Goal: Download file/media

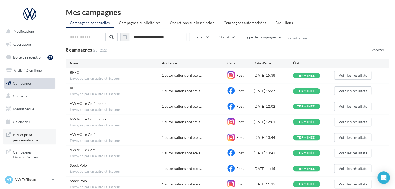
click at [32, 142] on span "PLV et print personnalisable" at bounding box center [33, 136] width 40 height 11
click at [42, 111] on link "Médiathèque" at bounding box center [29, 109] width 53 height 11
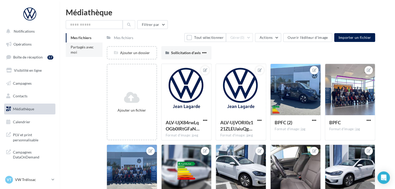
click at [84, 52] on li "Partagés avec moi" at bounding box center [84, 49] width 37 height 14
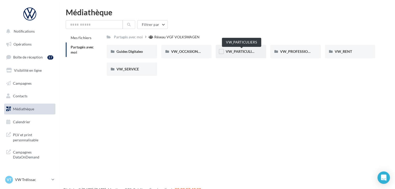
click at [245, 53] on span "VW_PARTICULIERS" at bounding box center [241, 51] width 32 height 4
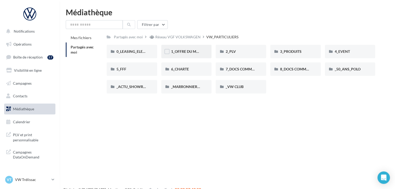
click at [189, 54] on span "1_OFFRE DU MOIS" at bounding box center [186, 51] width 31 height 4
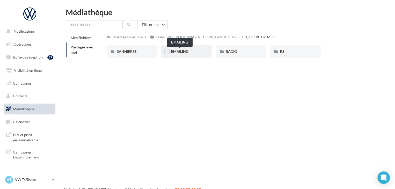
click at [184, 53] on span "EMAILING" at bounding box center [179, 51] width 17 height 4
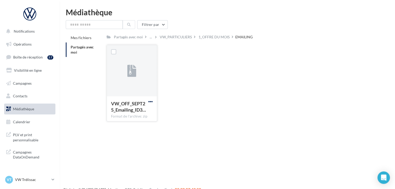
click at [150, 100] on span "button" at bounding box center [150, 101] width 4 height 4
click at [133, 113] on button "Télécharger" at bounding box center [128, 111] width 52 height 13
click at [45, 58] on link "Boîte de réception 57" at bounding box center [29, 57] width 53 height 11
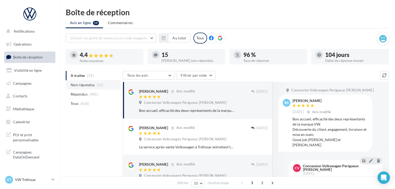
click at [101, 84] on span "(15)" at bounding box center [100, 85] width 6 height 4
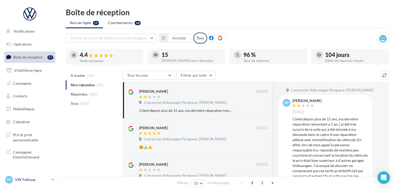
click at [35, 182] on div "VT VW Trélissac vw-lasa-24750" at bounding box center [27, 180] width 44 height 8
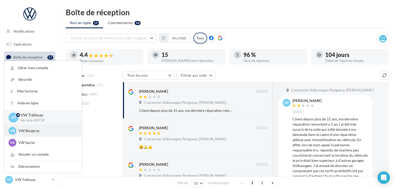
click at [35, 132] on p "VW Bergerac" at bounding box center [46, 130] width 57 height 5
